Goal: Task Accomplishment & Management: Manage account settings

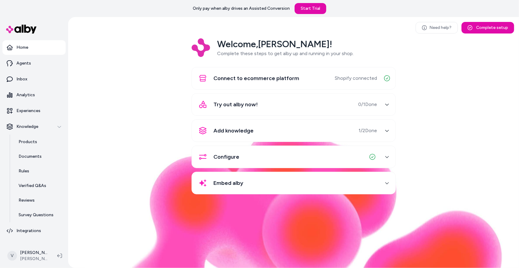
click at [365, 133] on span "1 / 2 Done" at bounding box center [368, 130] width 19 height 7
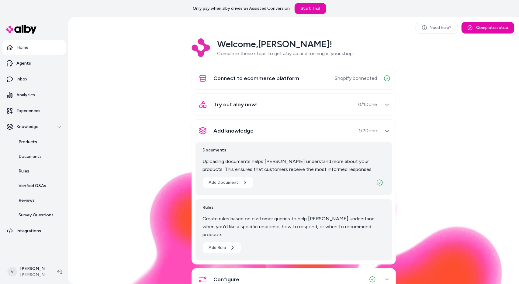
scroll to position [37, 0]
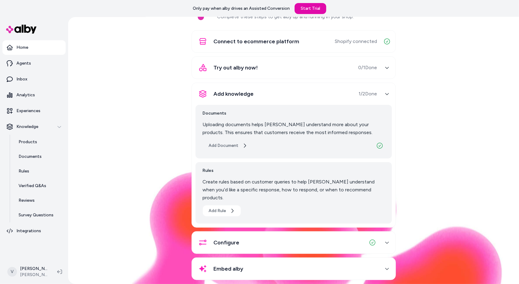
click at [242, 145] on icon "button" at bounding box center [244, 145] width 5 height 5
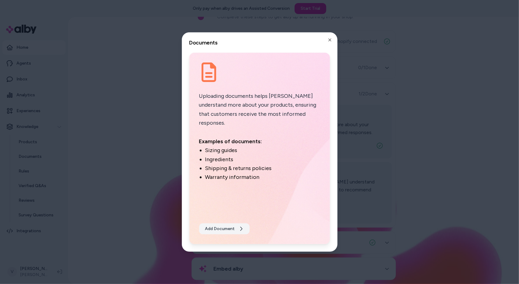
click at [222, 231] on button "Add Document" at bounding box center [224, 228] width 51 height 11
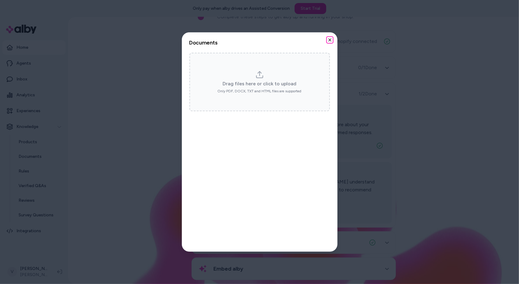
click at [331, 38] on icon "button" at bounding box center [330, 39] width 5 height 5
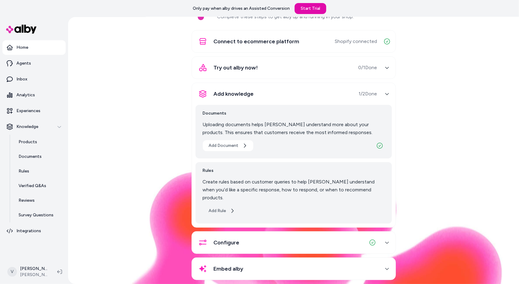
click at [230, 208] on icon "button" at bounding box center [232, 210] width 5 height 5
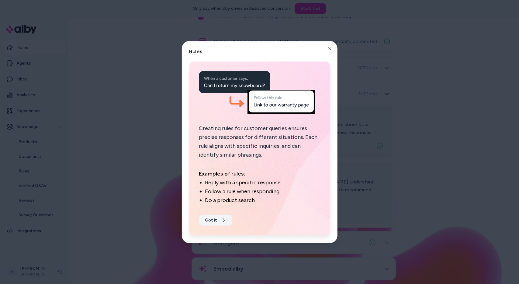
click at [209, 219] on button "Got it" at bounding box center [215, 219] width 33 height 11
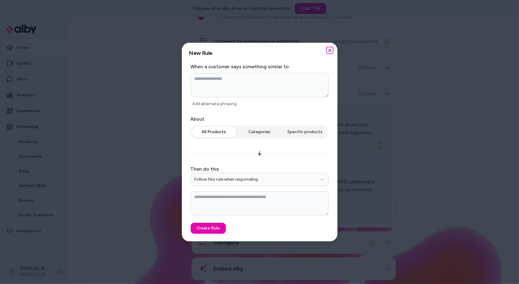
click at [332, 51] on icon "button" at bounding box center [330, 50] width 5 height 5
type textarea "*"
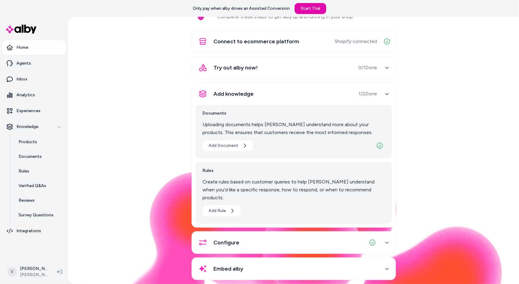
click at [279, 235] on div "Configure" at bounding box center [287, 242] width 182 height 15
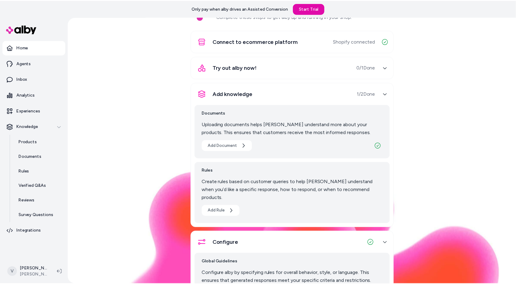
scroll to position [0, 0]
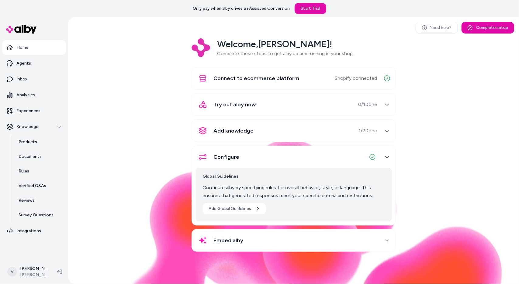
click at [243, 106] on span "Try out alby now!" at bounding box center [236, 104] width 44 height 9
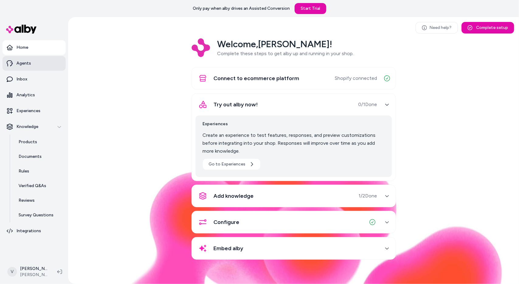
click at [38, 64] on link "Agents" at bounding box center [33, 63] width 63 height 15
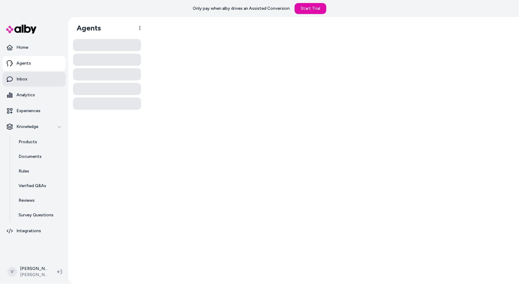
click at [38, 79] on link "Inbox" at bounding box center [33, 79] width 63 height 15
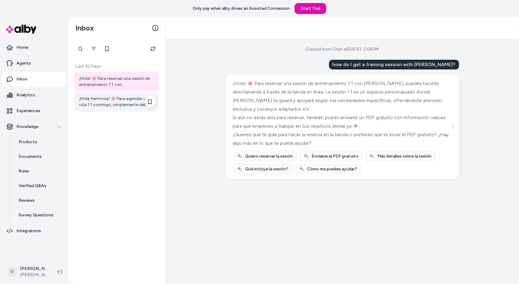
click at [119, 104] on div "¡Hola, hermosa! 🌸 Para agendar una cita 1:1 conmigo, simplemente debes visitar …" at bounding box center [117, 102] width 76 height 12
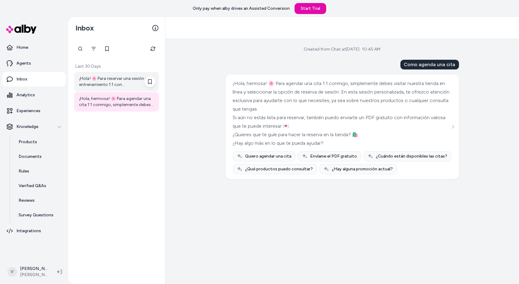
click at [127, 81] on div "¡Hola! 🌸 Para reservar una sesión de entrenamiento 1:1 con [PERSON_NAME], puede…" at bounding box center [117, 81] width 76 height 12
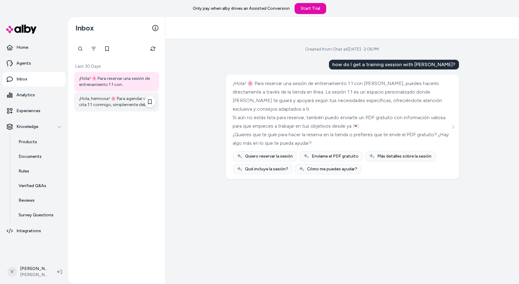
click at [141, 95] on div "¡Hola, hermosa! 🌸 Para agendar una cita 1:1 conmigo, simplemente debes visitar …" at bounding box center [116, 101] width 85 height 19
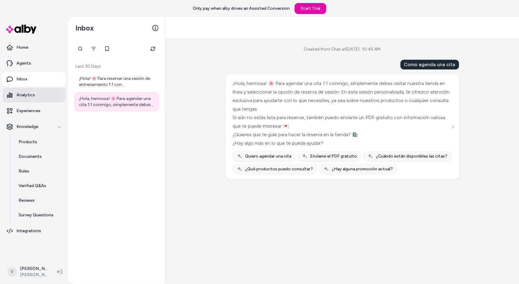
click at [53, 97] on link "Analytics" at bounding box center [33, 95] width 63 height 15
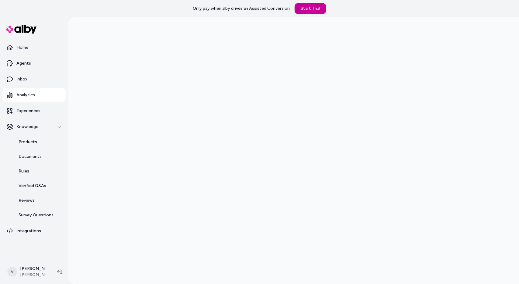
click at [310, 8] on link "Start Trial" at bounding box center [311, 8] width 32 height 11
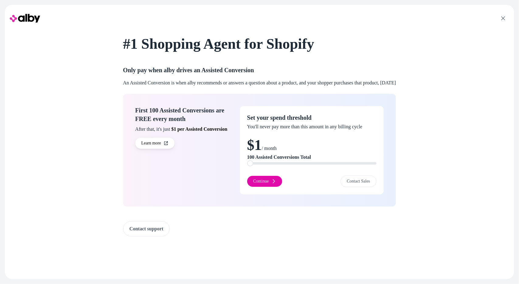
click at [247, 166] on span at bounding box center [250, 163] width 6 height 6
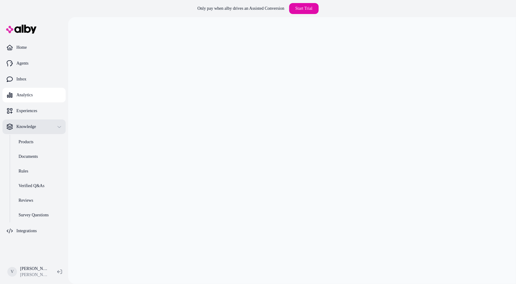
scroll to position [17, 0]
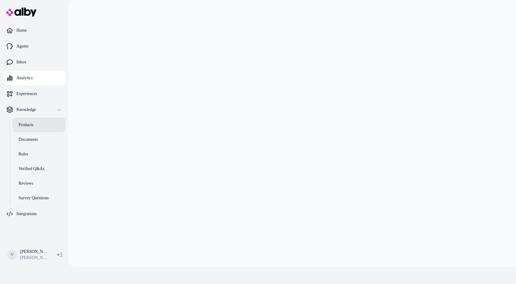
click at [43, 128] on link "Products" at bounding box center [38, 124] width 53 height 15
